Goal: Information Seeking & Learning: Learn about a topic

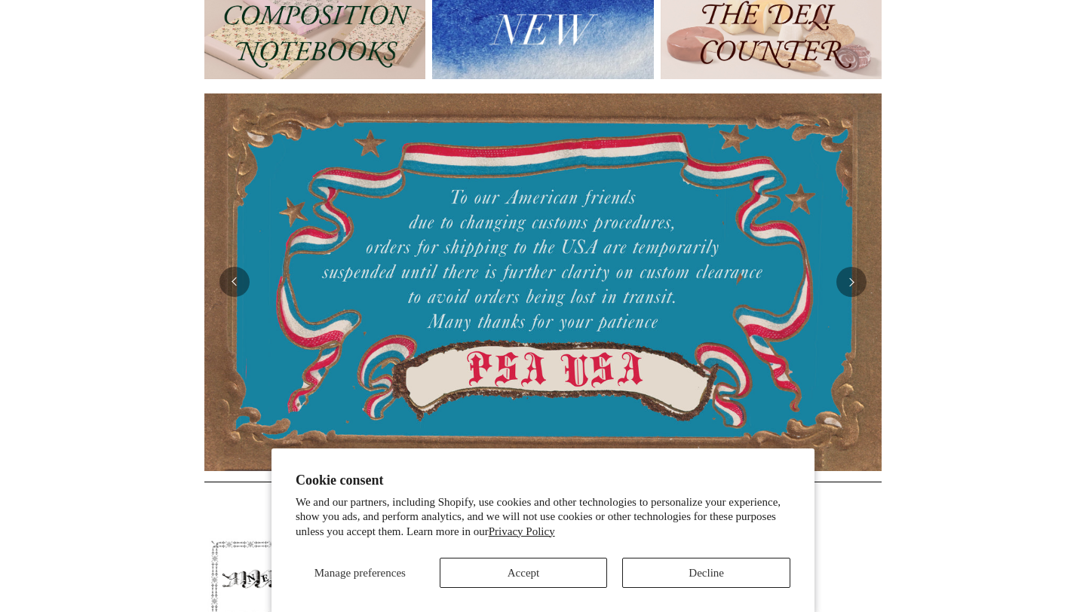
scroll to position [241, 0]
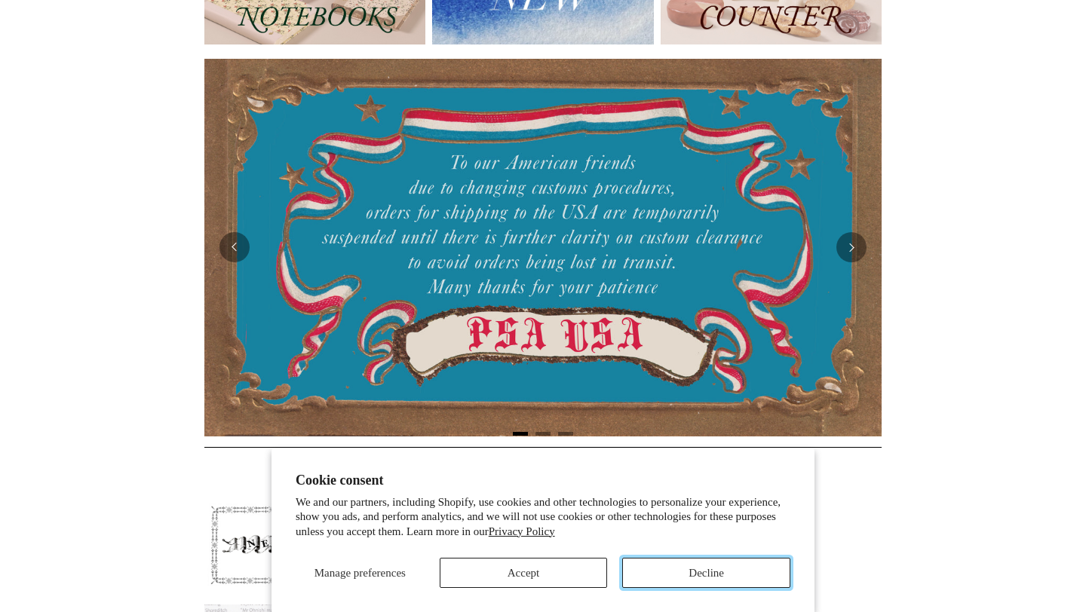
click at [683, 572] on button "Decline" at bounding box center [706, 573] width 168 height 30
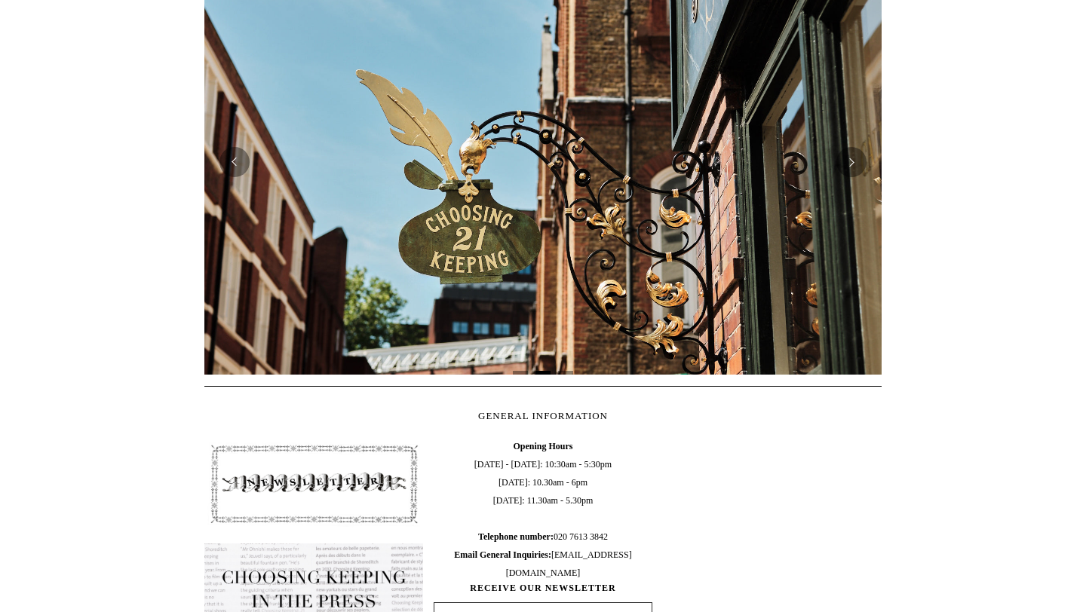
scroll to position [308, 0]
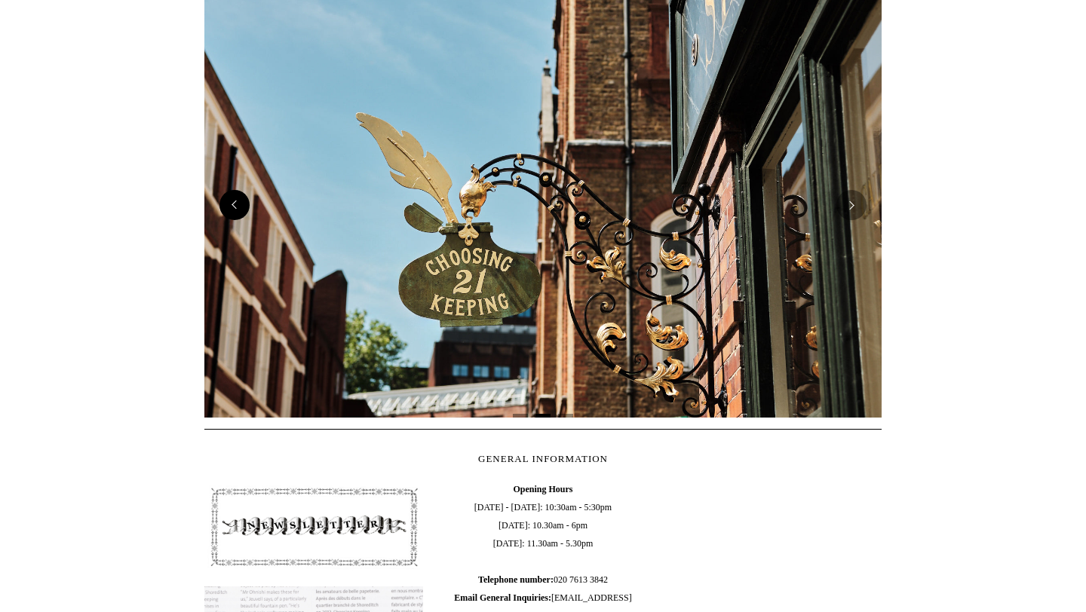
click at [236, 203] on button "Previous" at bounding box center [234, 205] width 30 height 30
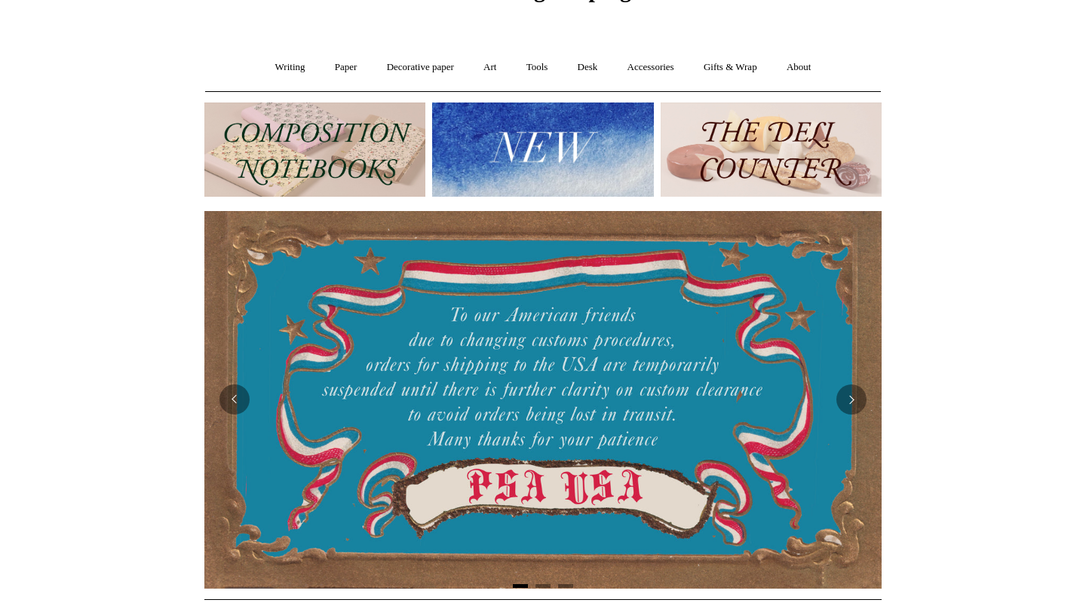
scroll to position [51, 0]
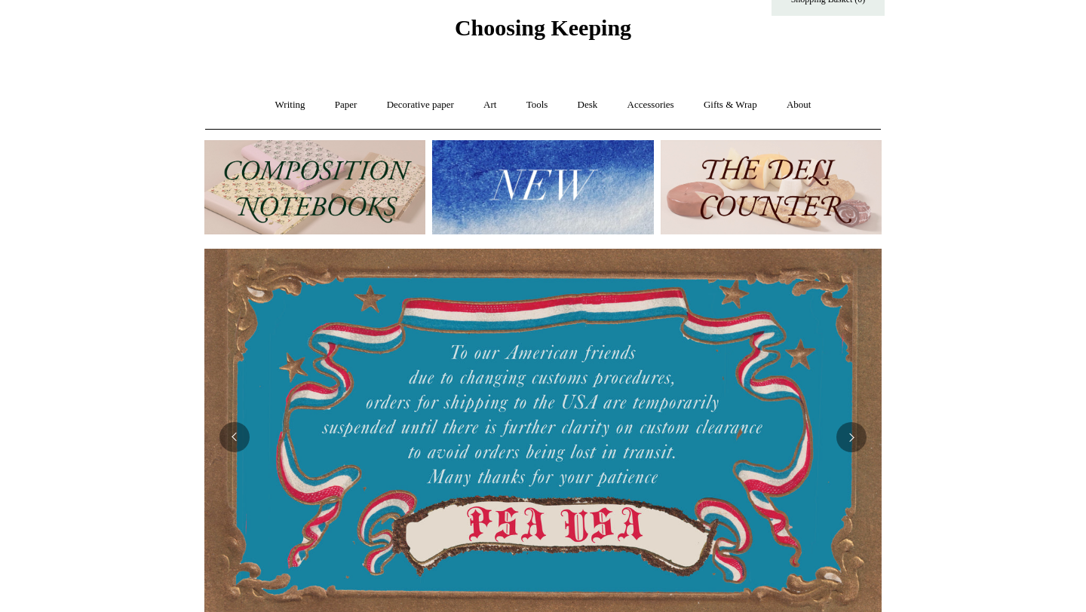
click at [304, 193] on img at bounding box center [314, 187] width 221 height 94
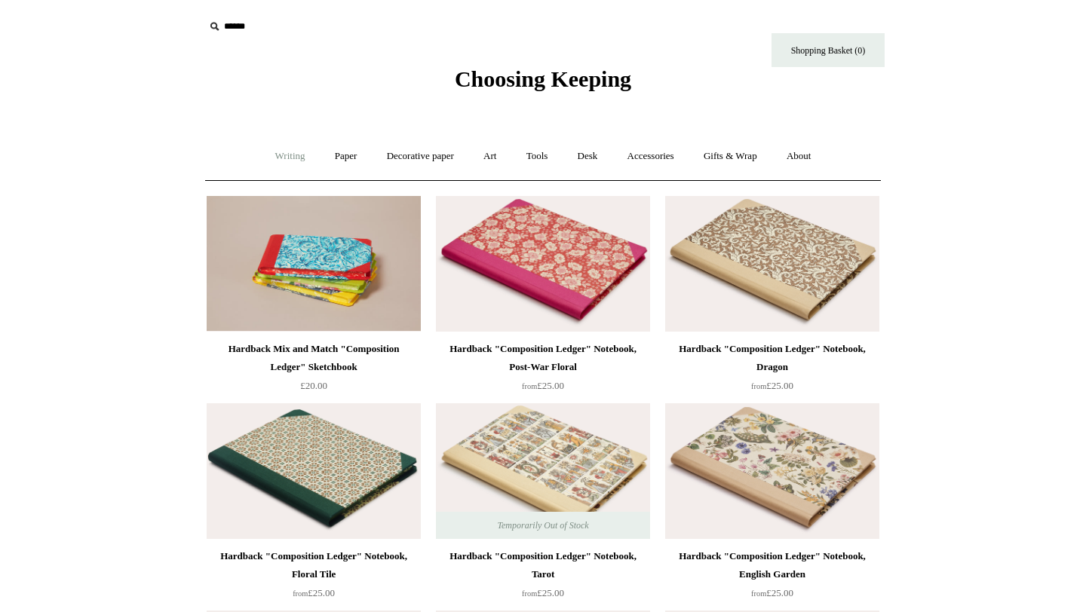
click at [280, 159] on link "Writing +" at bounding box center [290, 156] width 57 height 40
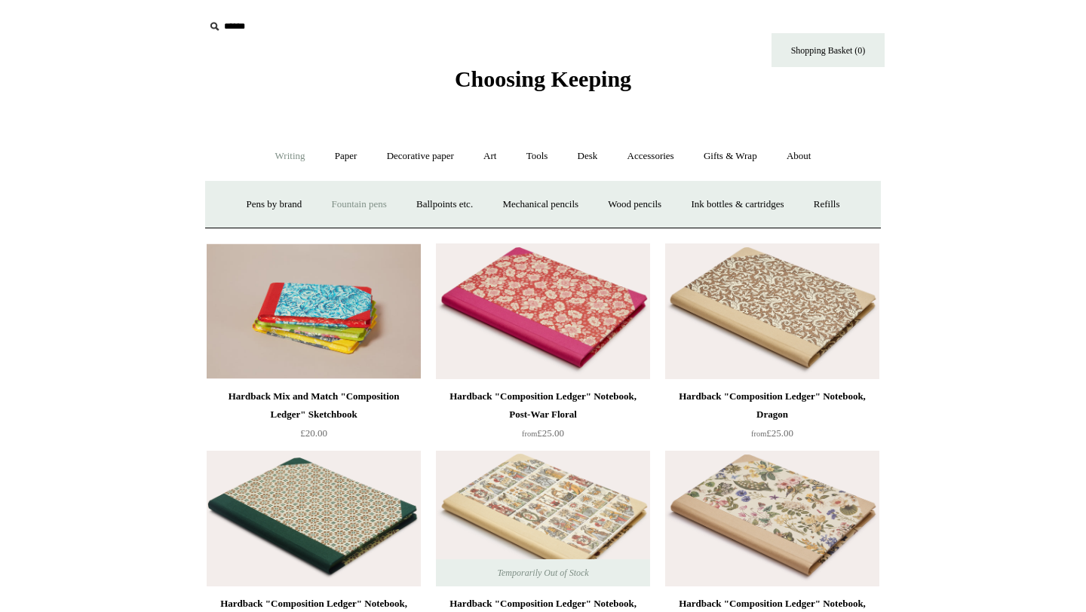
click at [330, 195] on link "Fountain pens +" at bounding box center [358, 205] width 82 height 40
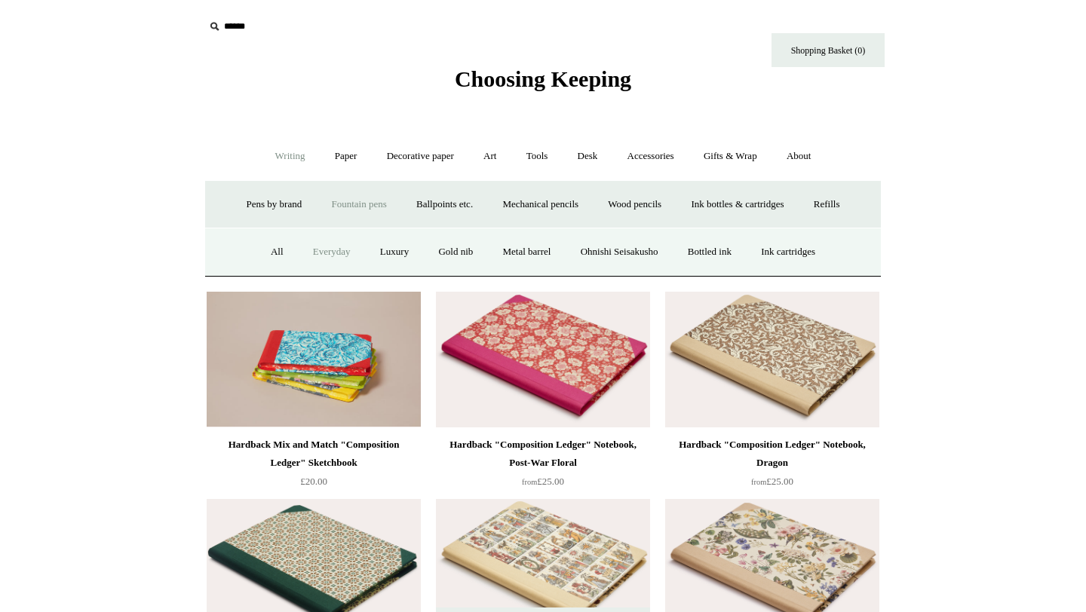
click at [318, 250] on link "Everyday" at bounding box center [331, 252] width 65 height 40
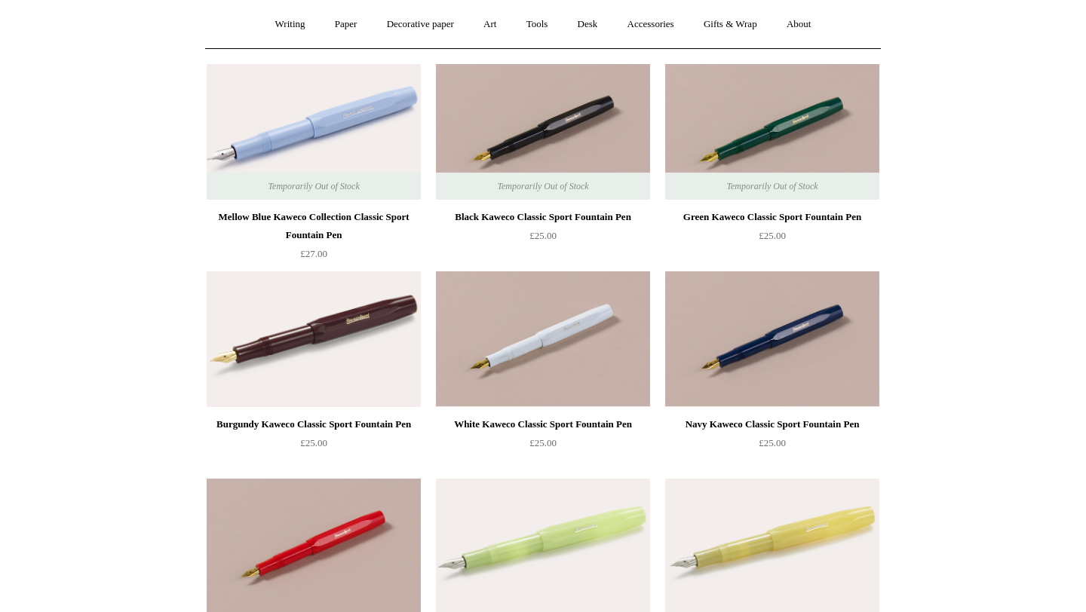
scroll to position [135, 0]
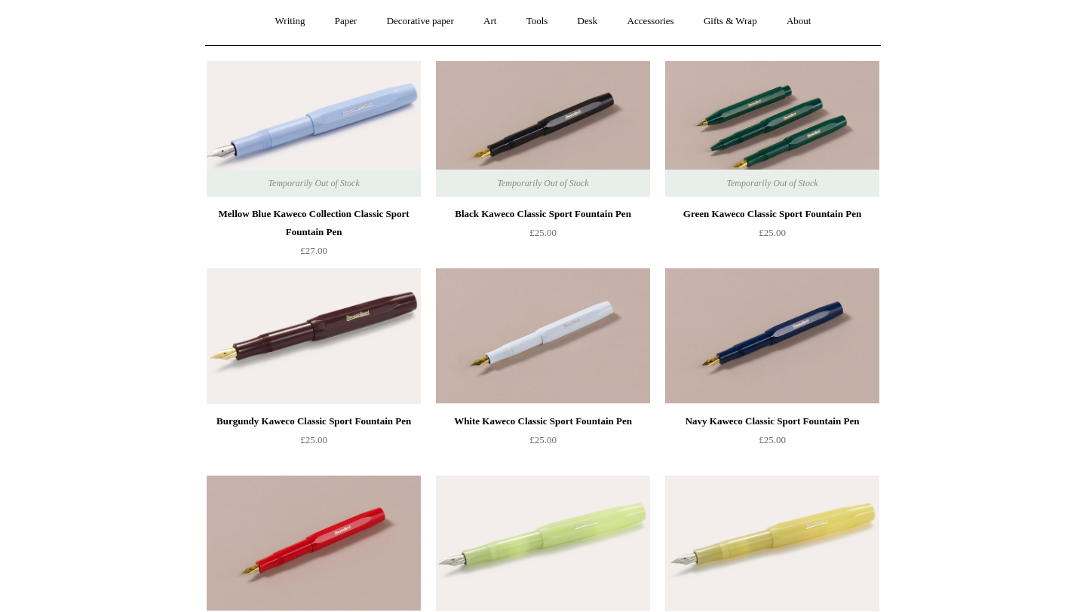
click at [795, 100] on img at bounding box center [772, 129] width 214 height 136
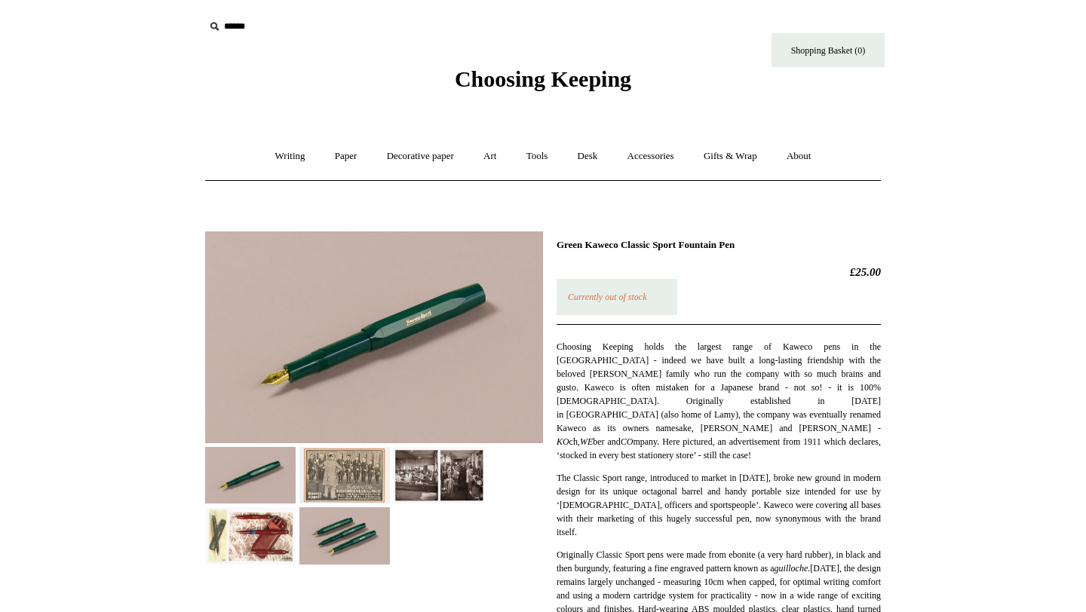
click at [349, 475] on img at bounding box center [344, 475] width 90 height 57
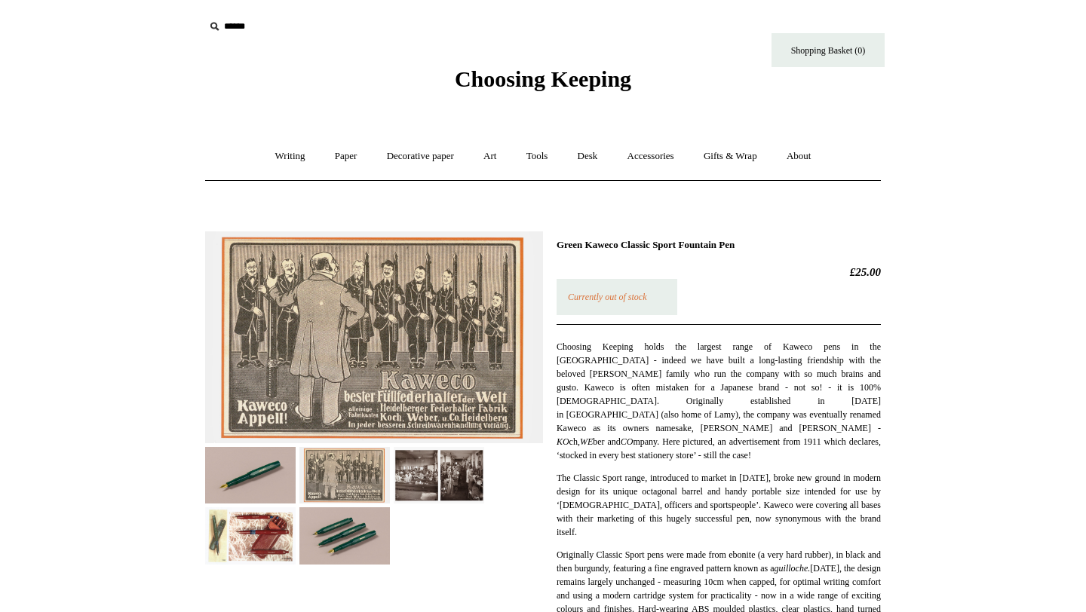
click at [430, 470] on img at bounding box center [438, 475] width 90 height 57
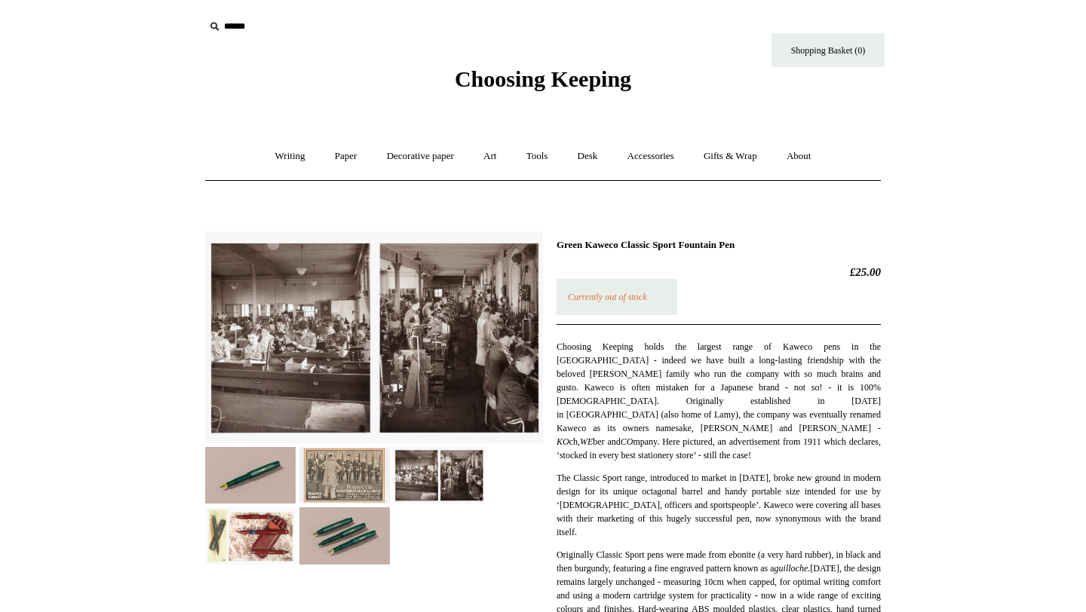
click at [263, 530] on img at bounding box center [250, 535] width 90 height 57
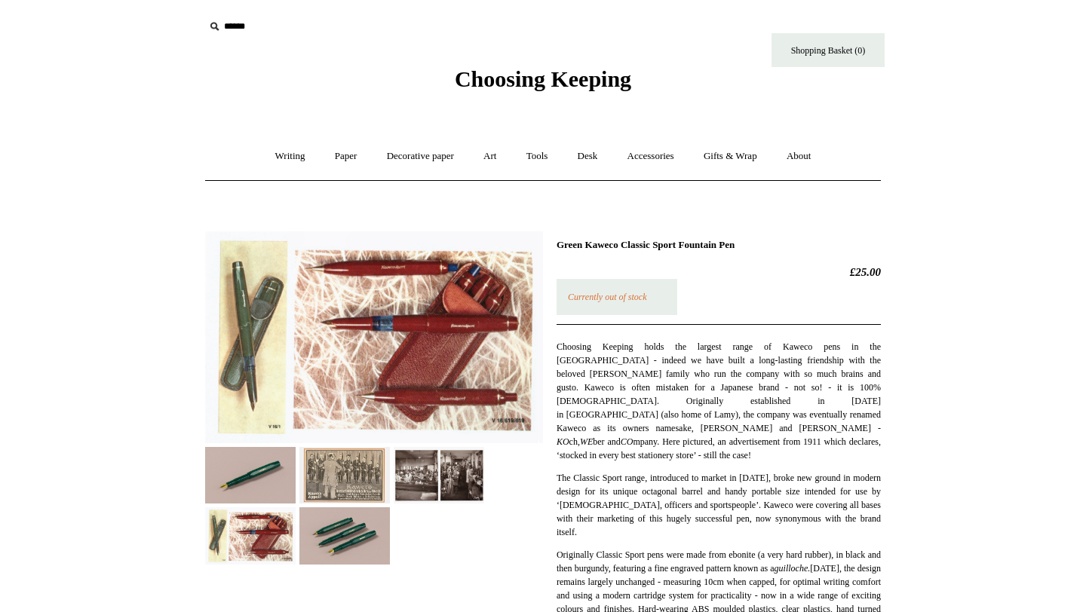
click at [336, 522] on img at bounding box center [344, 535] width 90 height 57
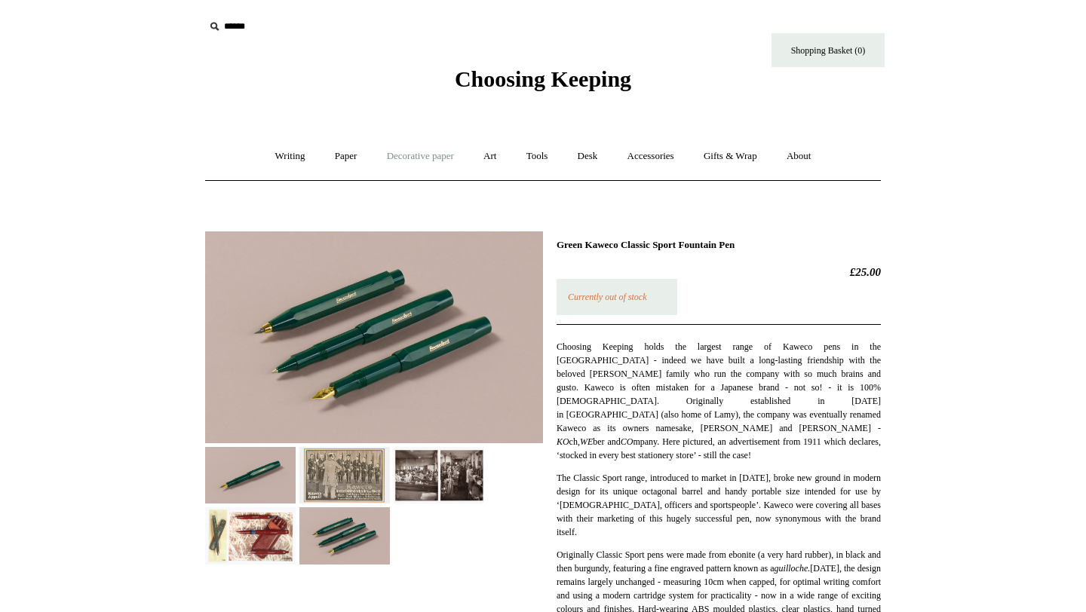
click at [418, 158] on link "Decorative paper +" at bounding box center [420, 156] width 94 height 40
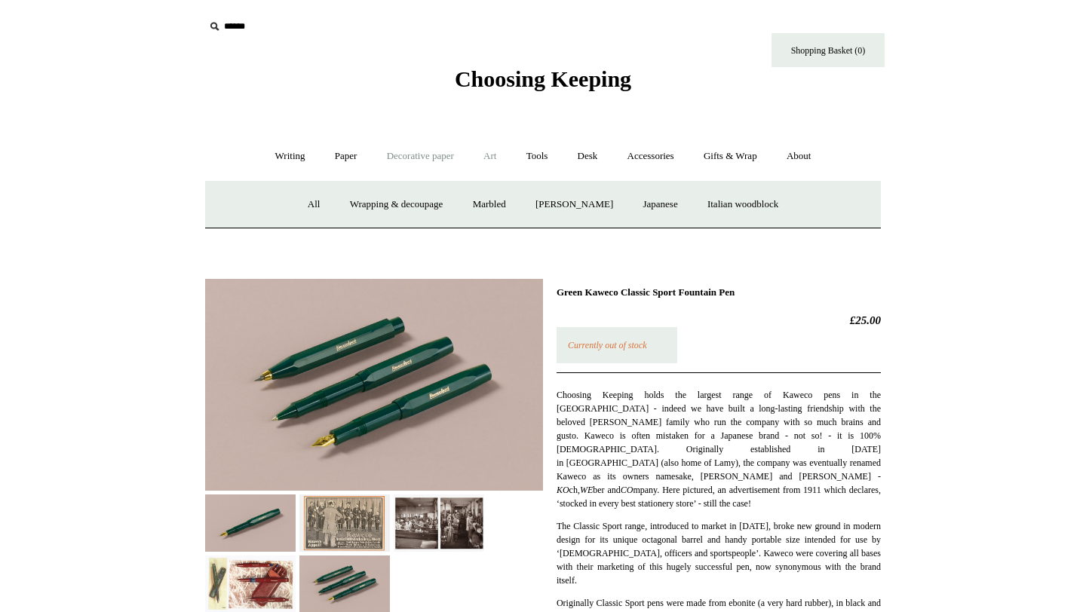
click at [491, 159] on link "Art +" at bounding box center [490, 156] width 40 height 40
click at [254, 203] on link "Watercolour & Paint" at bounding box center [267, 205] width 108 height 40
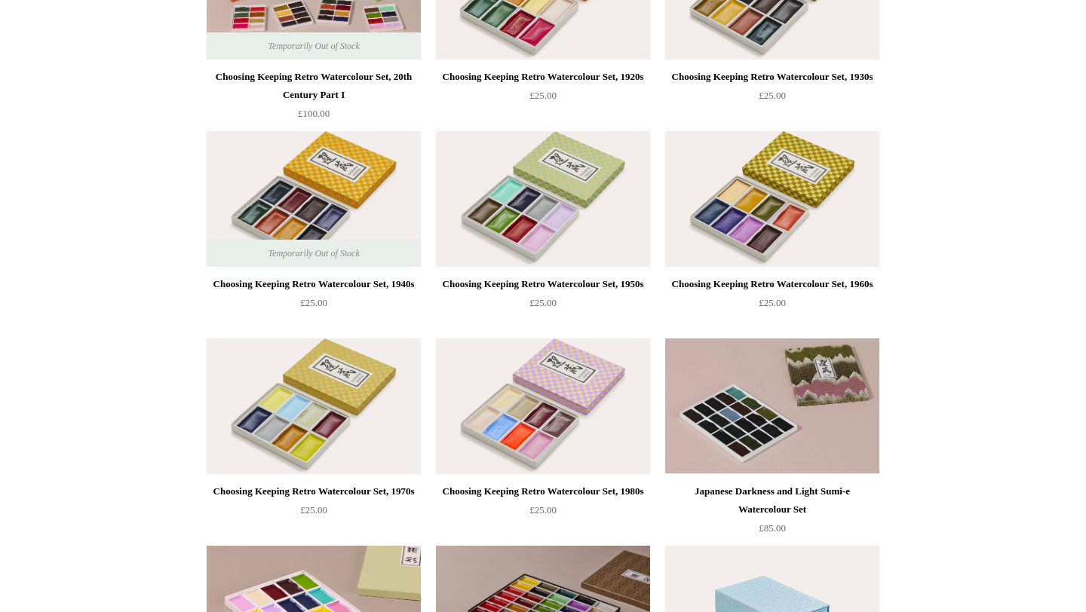
scroll to position [689, 0]
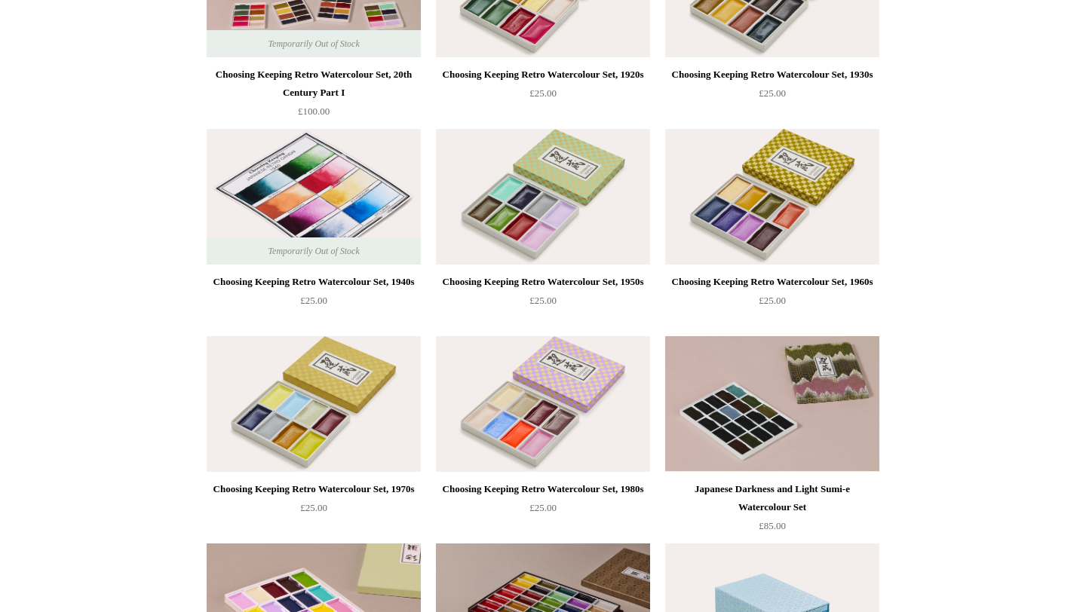
click at [277, 211] on img at bounding box center [314, 197] width 214 height 136
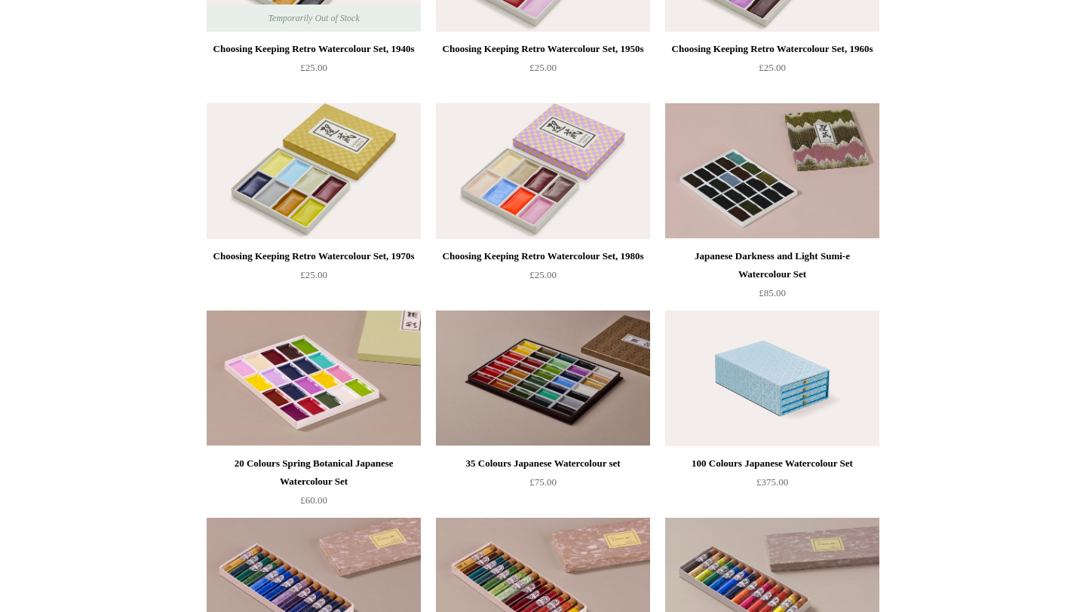
scroll to position [910, 0]
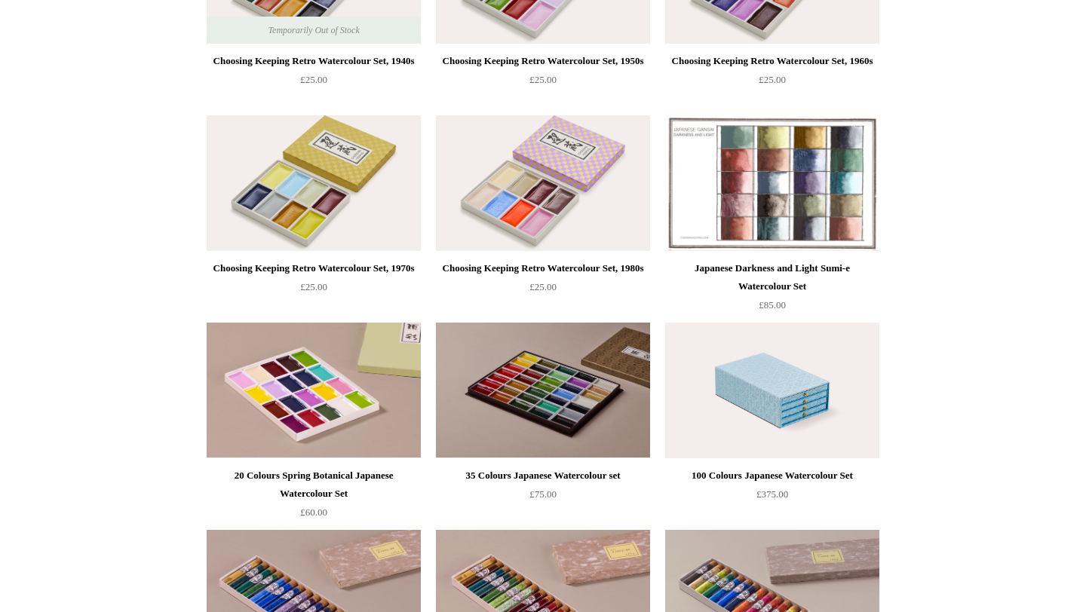
click at [721, 197] on img at bounding box center [772, 183] width 214 height 136
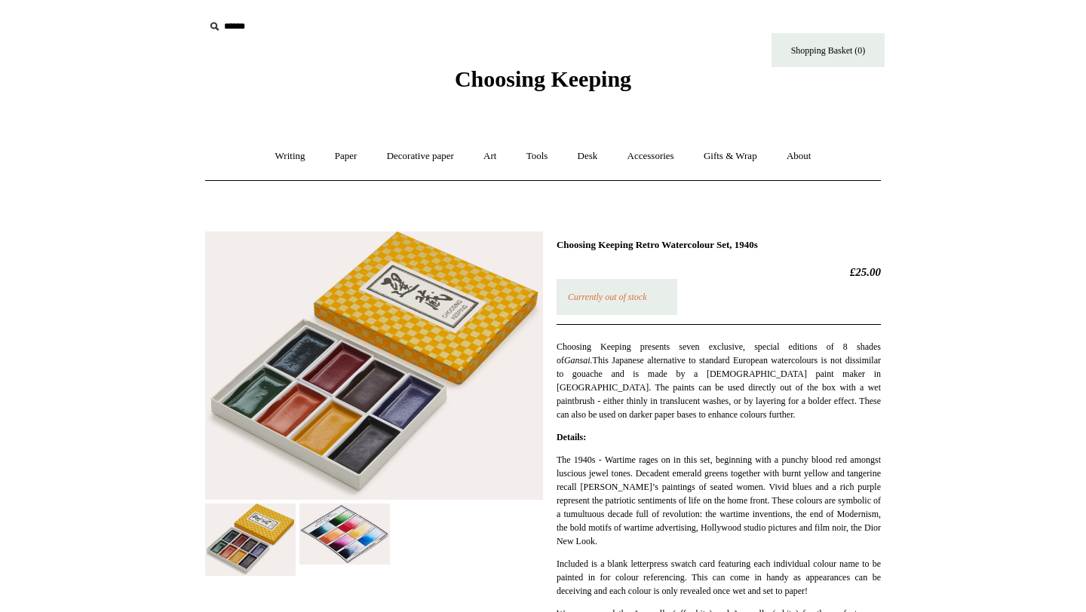
click at [326, 528] on img at bounding box center [344, 534] width 90 height 61
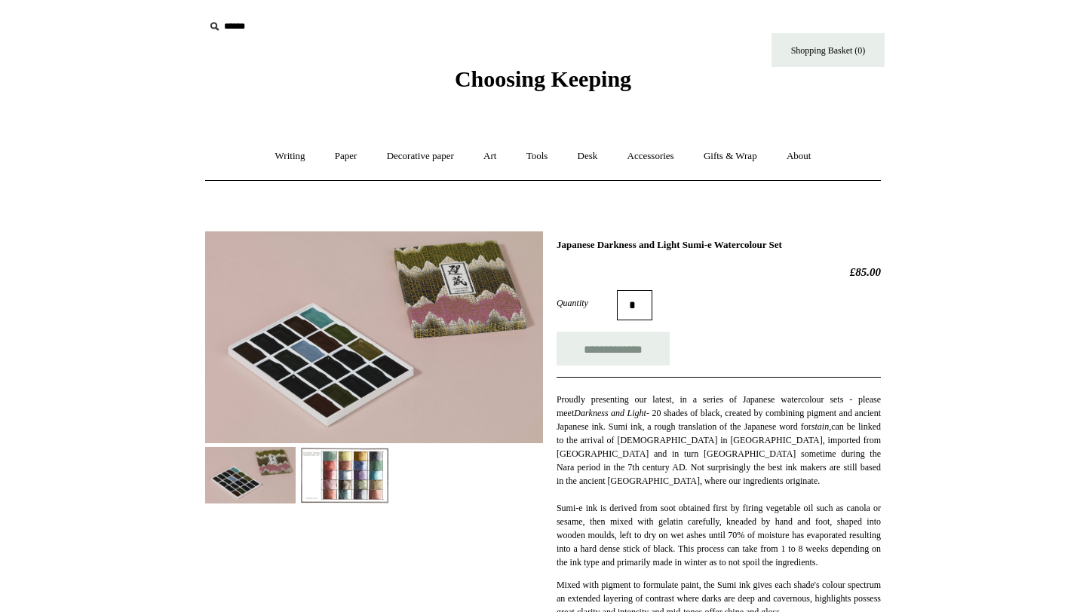
click at [355, 457] on img at bounding box center [344, 475] width 90 height 57
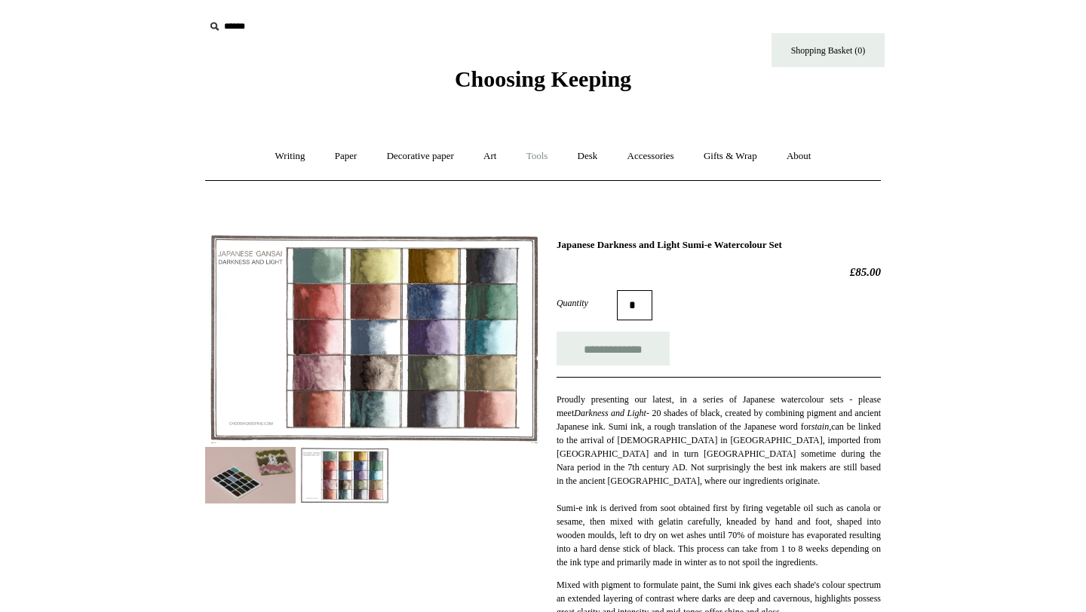
click at [544, 159] on link "Tools +" at bounding box center [537, 156] width 49 height 40
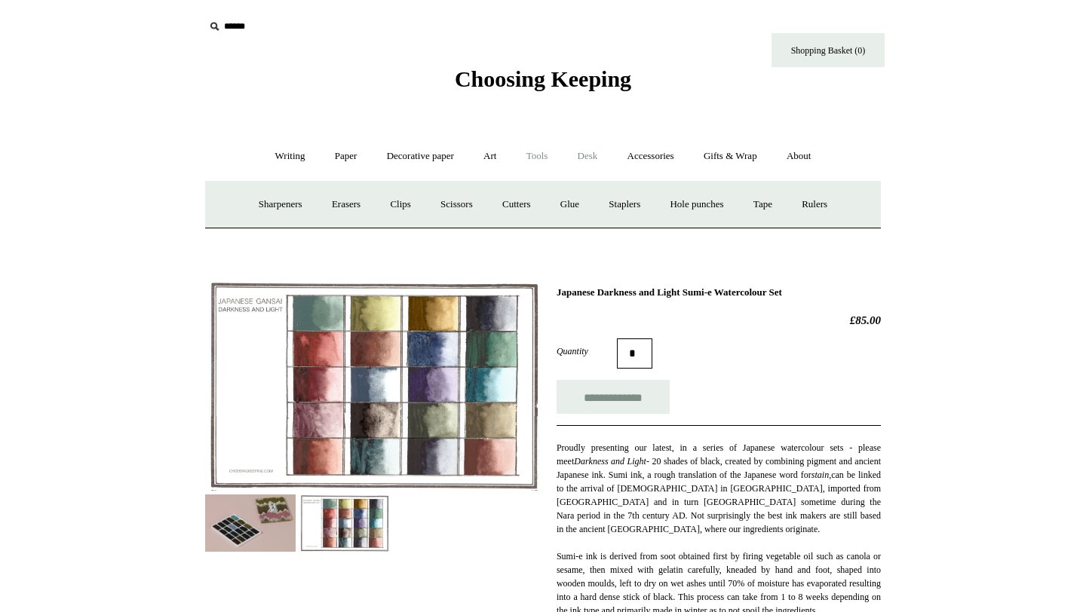
click at [589, 157] on link "Desk +" at bounding box center [587, 156] width 47 height 40
click at [348, 209] on link "Pen pots" at bounding box center [340, 205] width 60 height 40
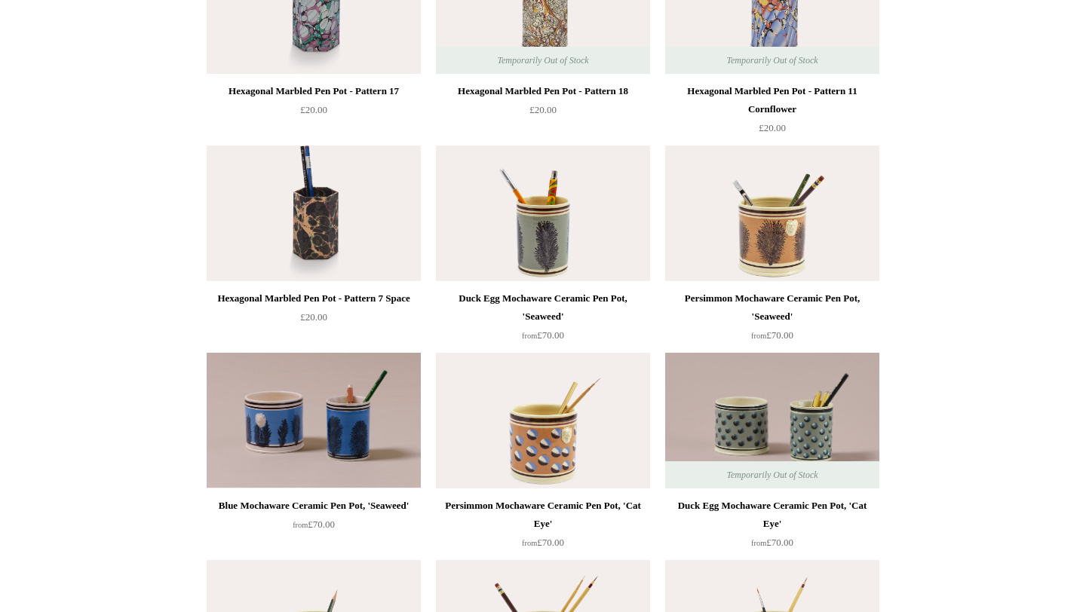
scroll to position [674, 0]
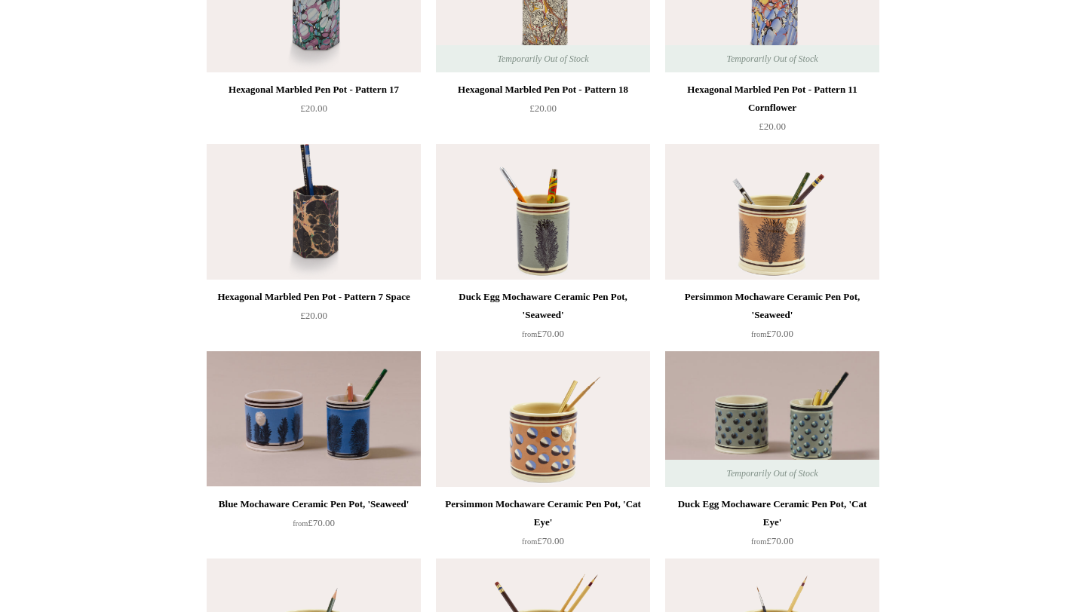
click at [776, 224] on img at bounding box center [772, 212] width 214 height 136
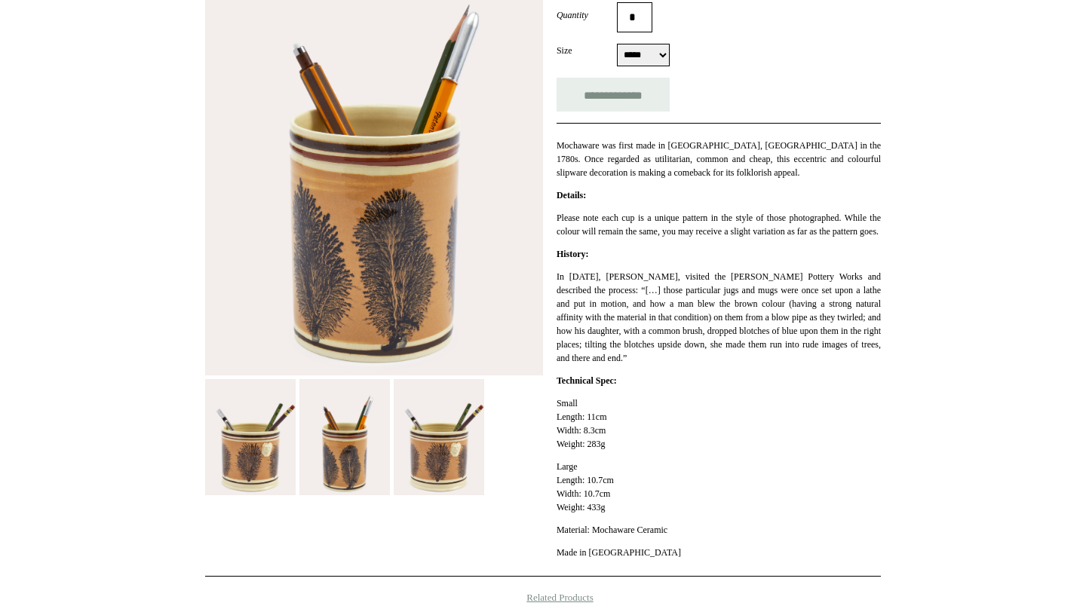
scroll to position [295, 0]
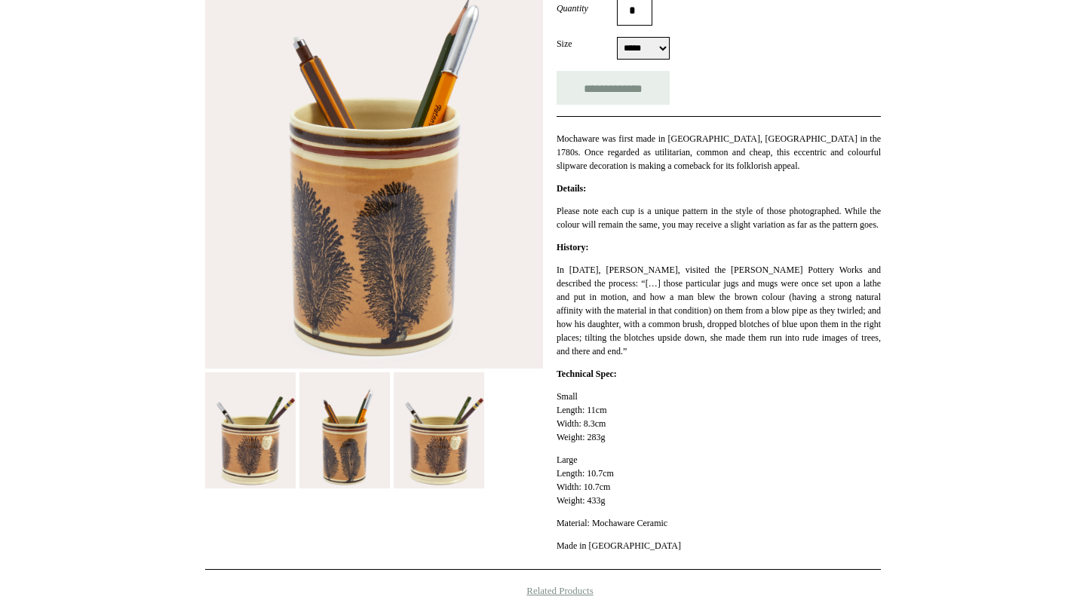
click at [238, 455] on img at bounding box center [250, 430] width 90 height 116
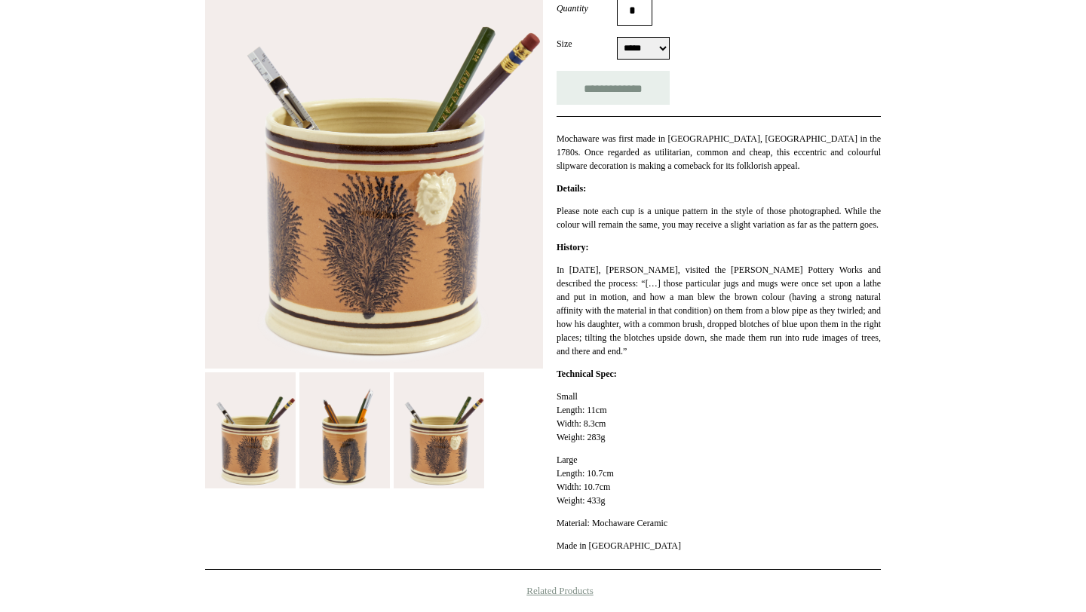
click at [338, 449] on img at bounding box center [344, 430] width 90 height 116
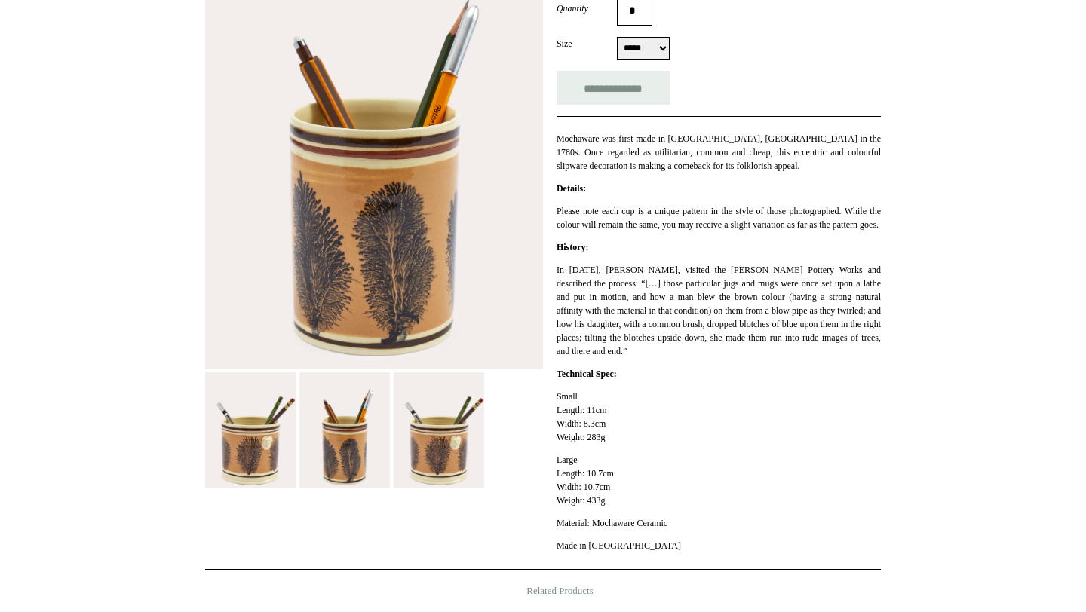
click at [444, 456] on img at bounding box center [438, 430] width 90 height 116
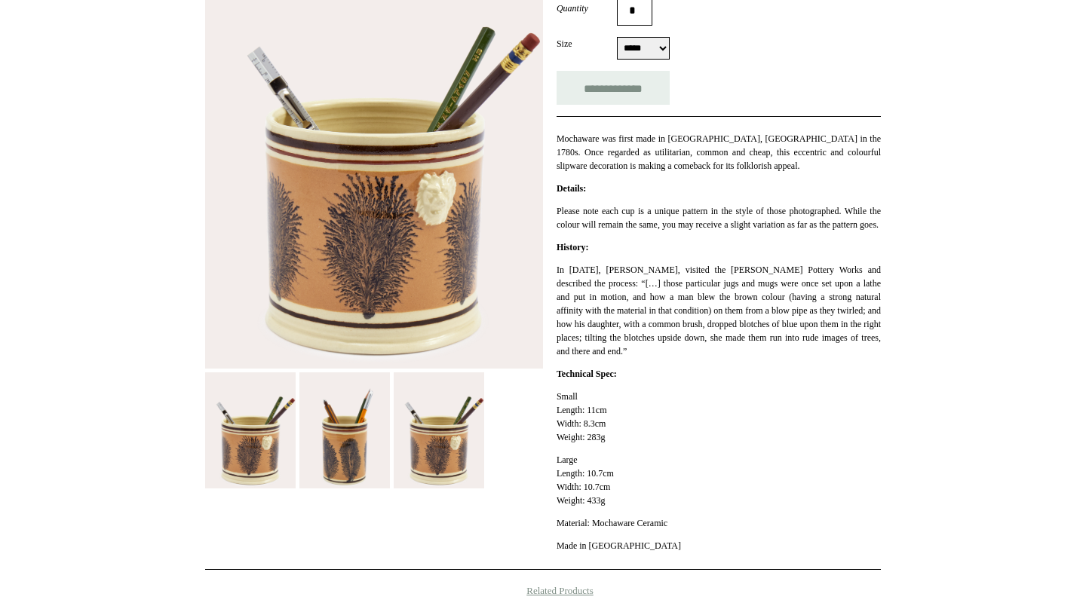
click at [441, 199] on img at bounding box center [374, 153] width 338 height 433
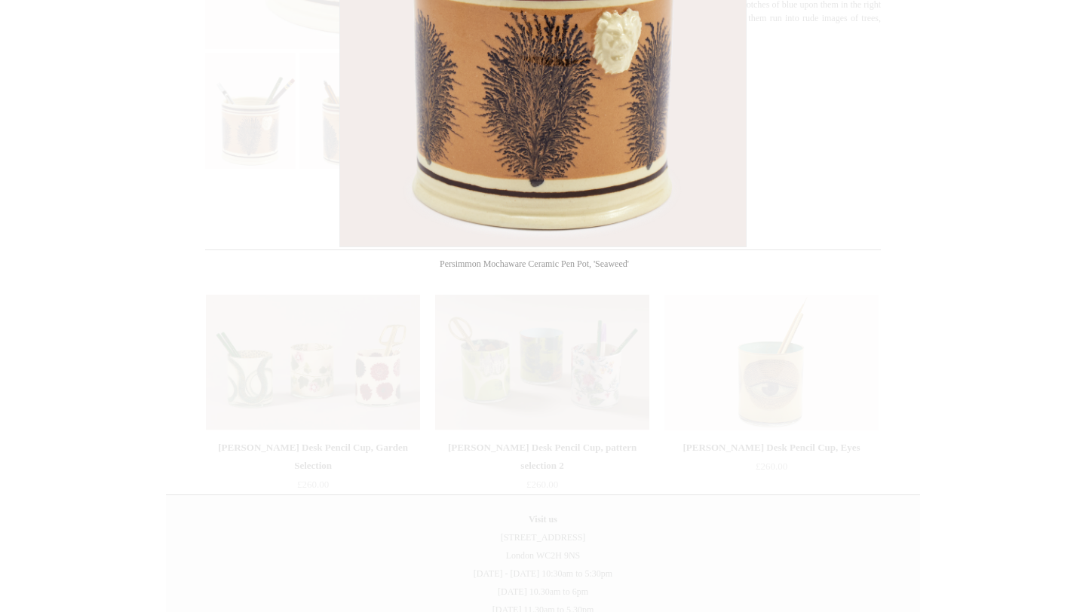
scroll to position [618, 0]
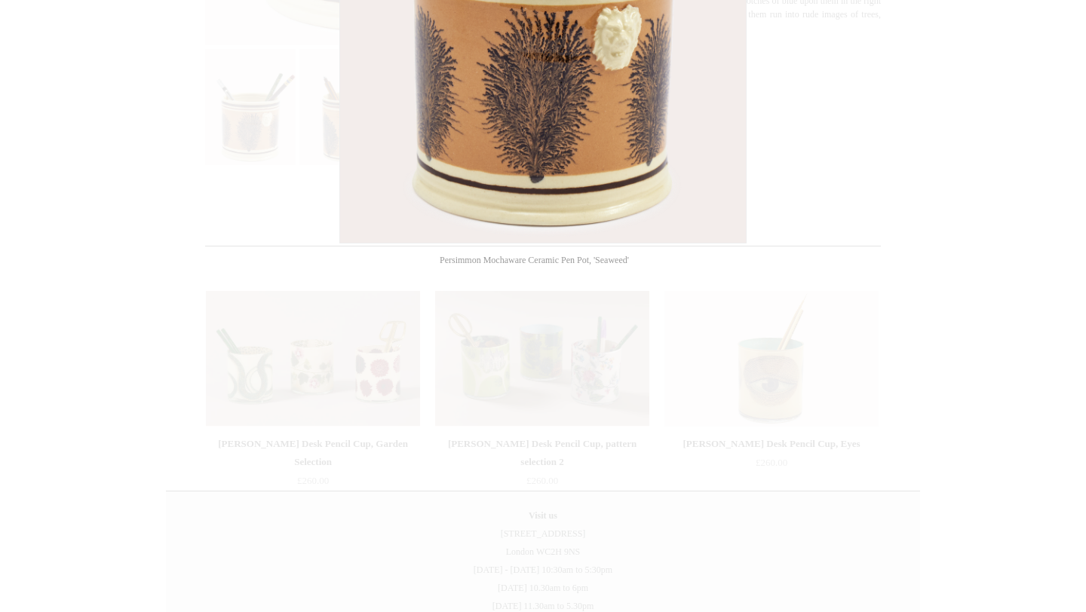
click at [525, 409] on div at bounding box center [543, 62] width 1086 height 1360
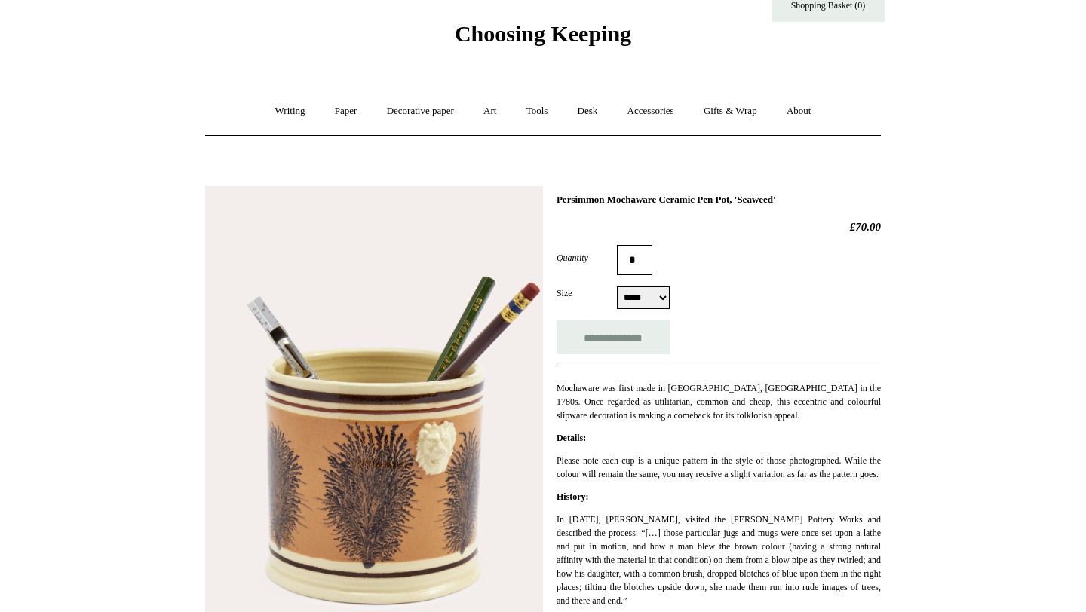
scroll to position [0, 0]
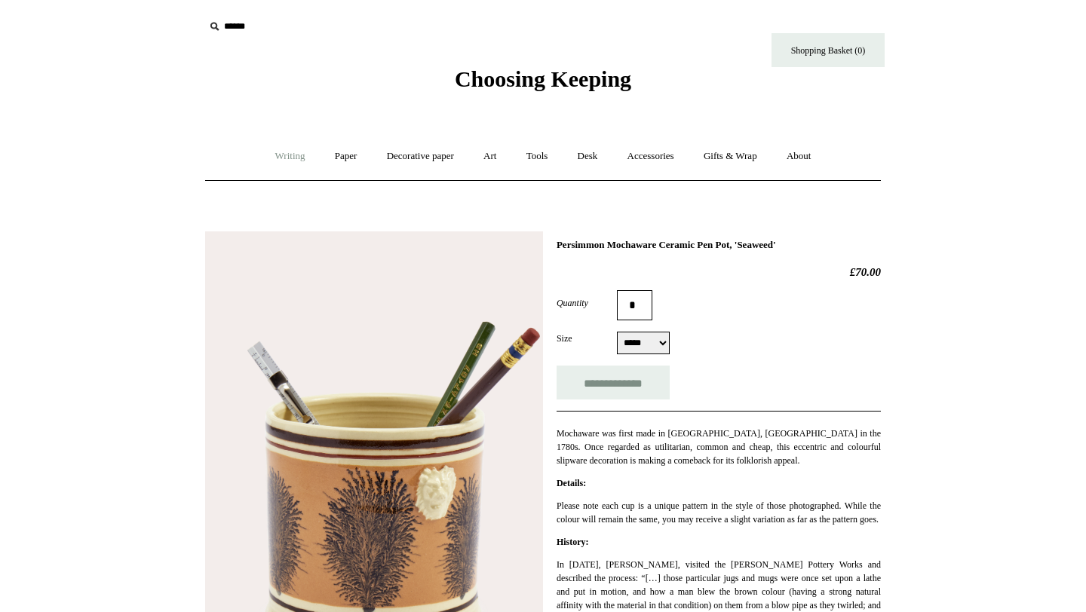
click at [283, 158] on link "Writing +" at bounding box center [290, 156] width 57 height 40
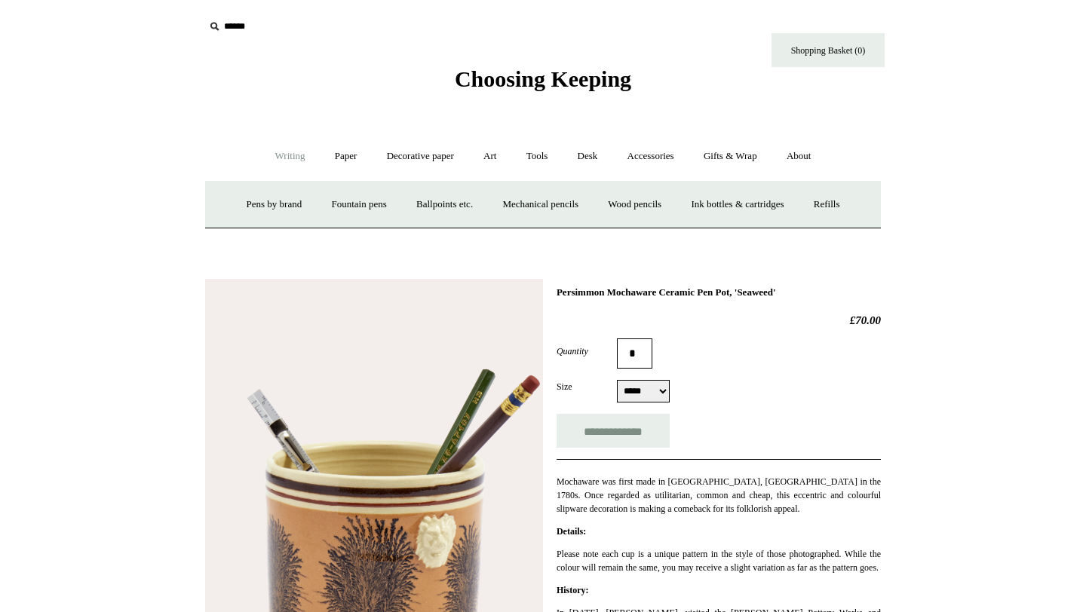
click at [283, 158] on link "Writing -" at bounding box center [290, 156] width 57 height 40
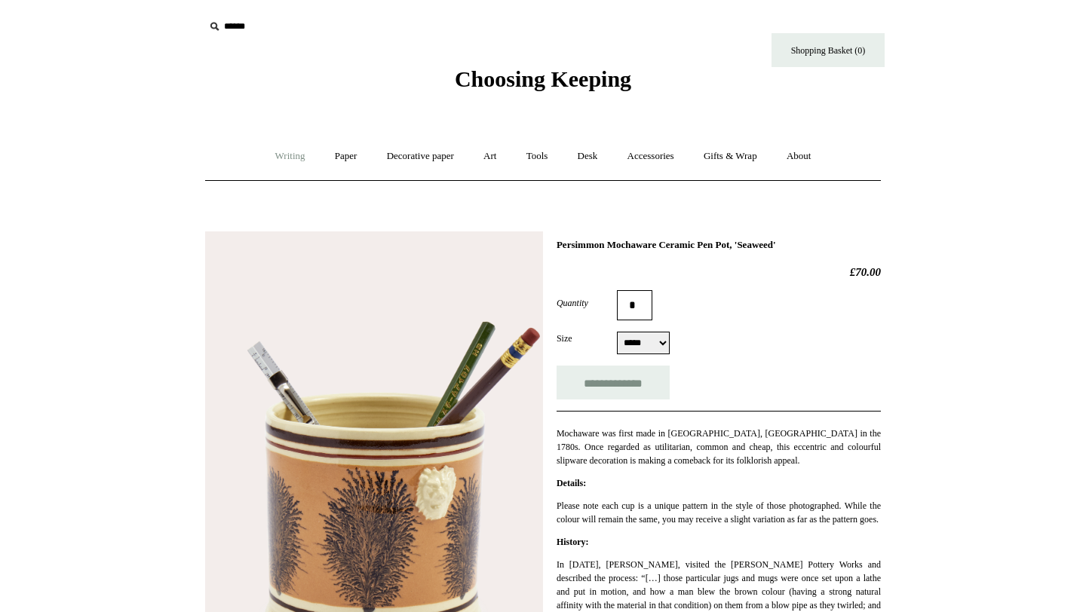
click at [283, 158] on link "Writing +" at bounding box center [290, 156] width 57 height 40
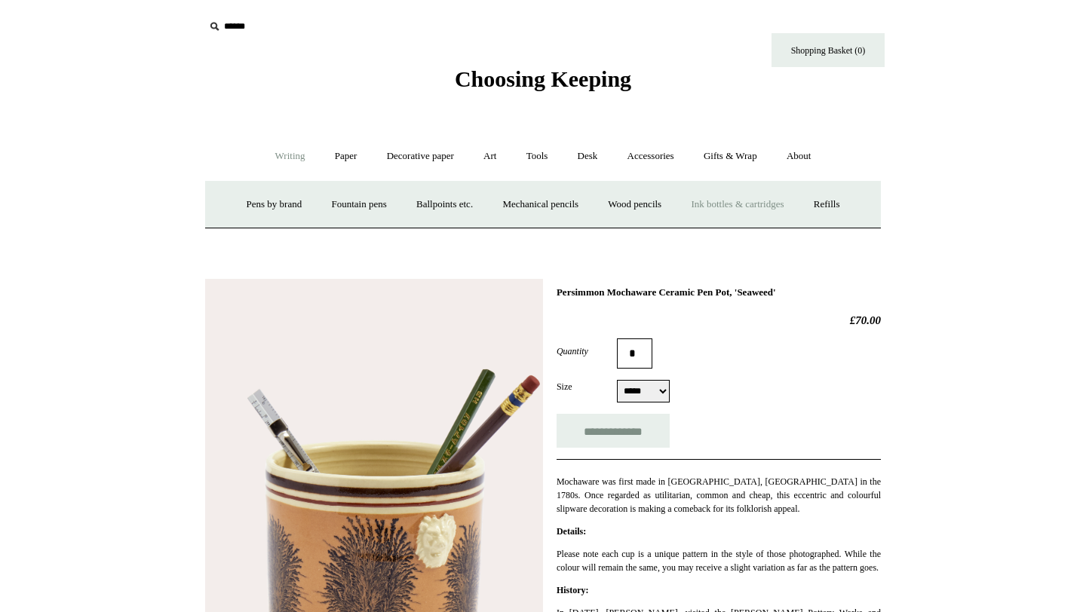
click at [743, 198] on link "Ink bottles & cartridges +" at bounding box center [737, 205] width 120 height 40
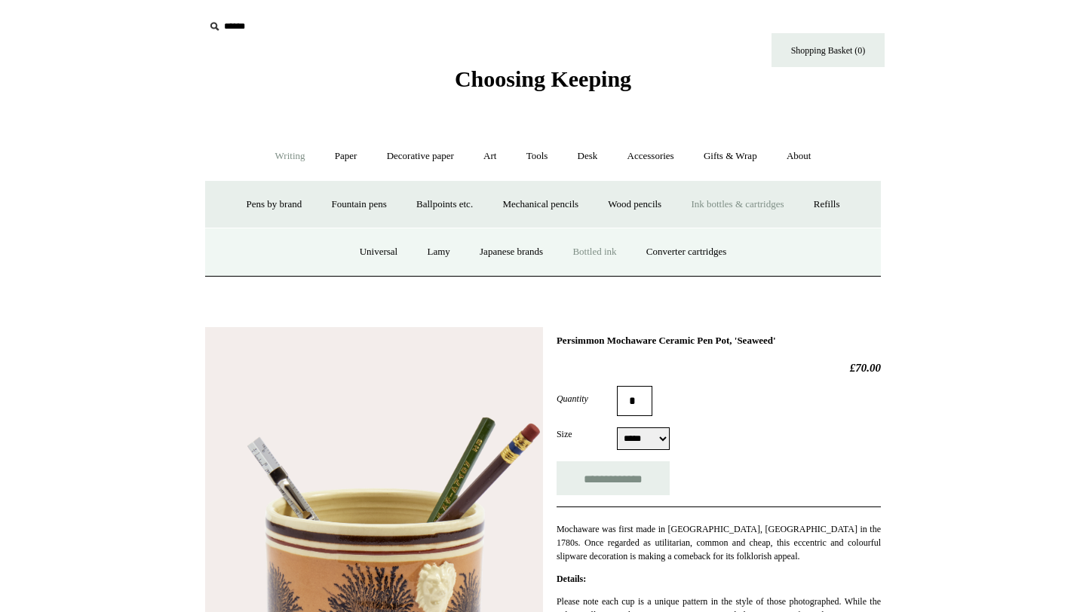
click at [597, 243] on link "Bottled ink" at bounding box center [594, 252] width 71 height 40
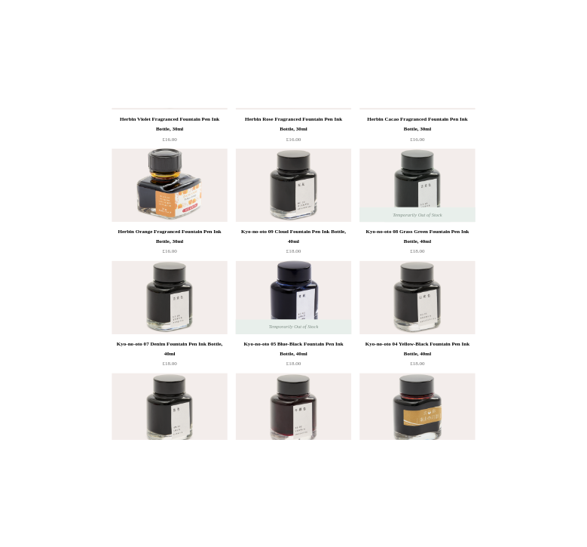
scroll to position [2612, 0]
